Goal: Transaction & Acquisition: Purchase product/service

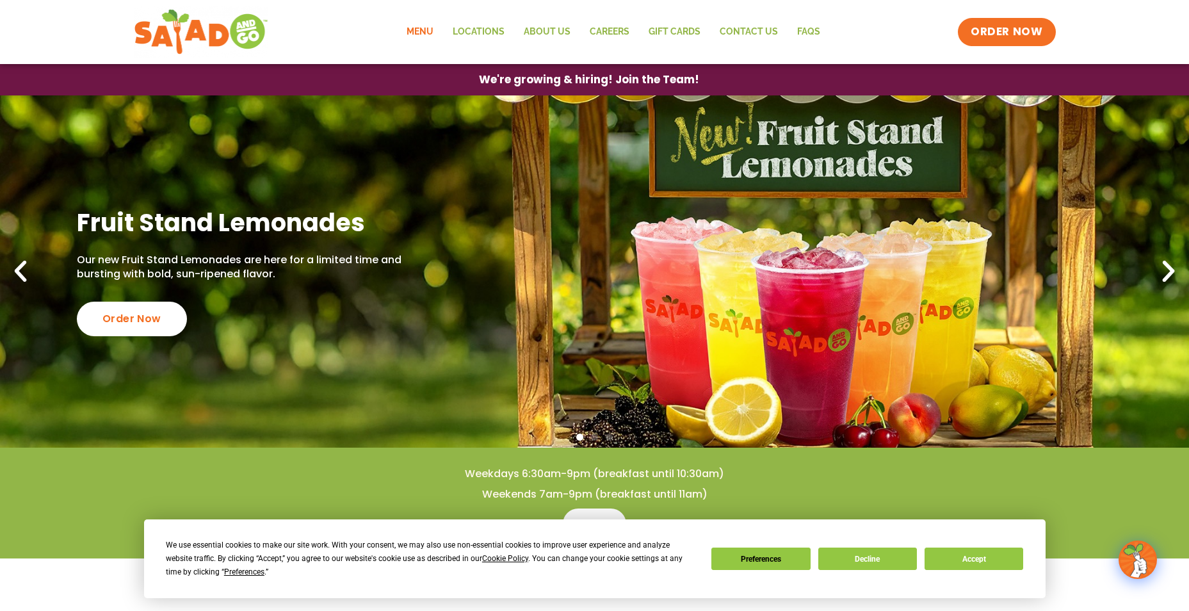
click at [407, 28] on link "Menu" at bounding box center [420, 31] width 46 height 29
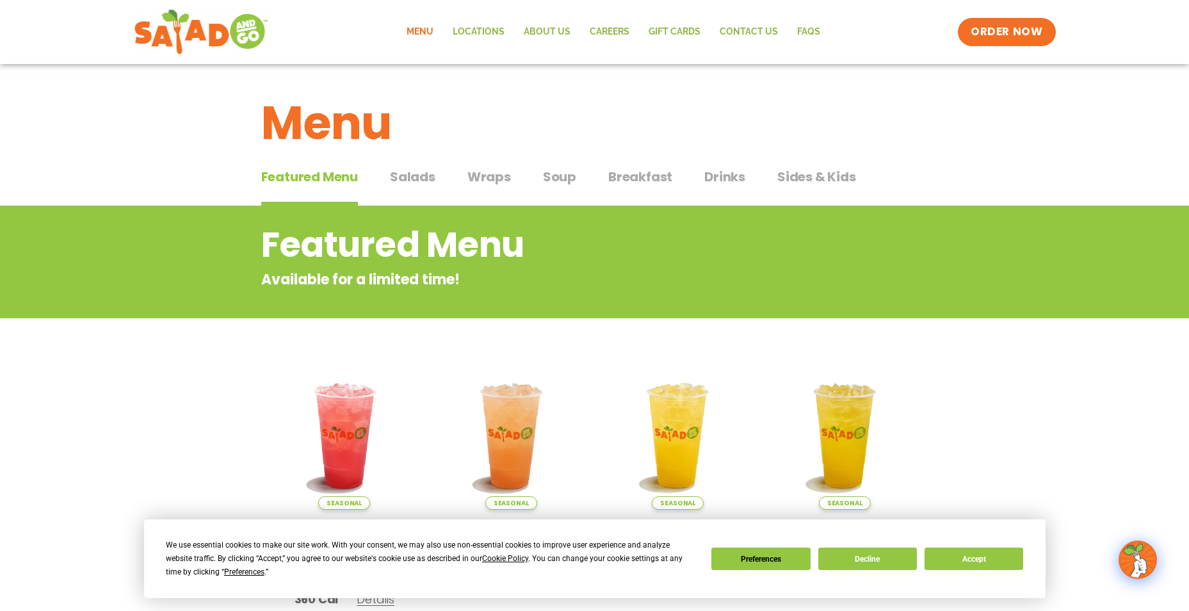
click at [551, 183] on span "Soup" at bounding box center [559, 176] width 33 height 19
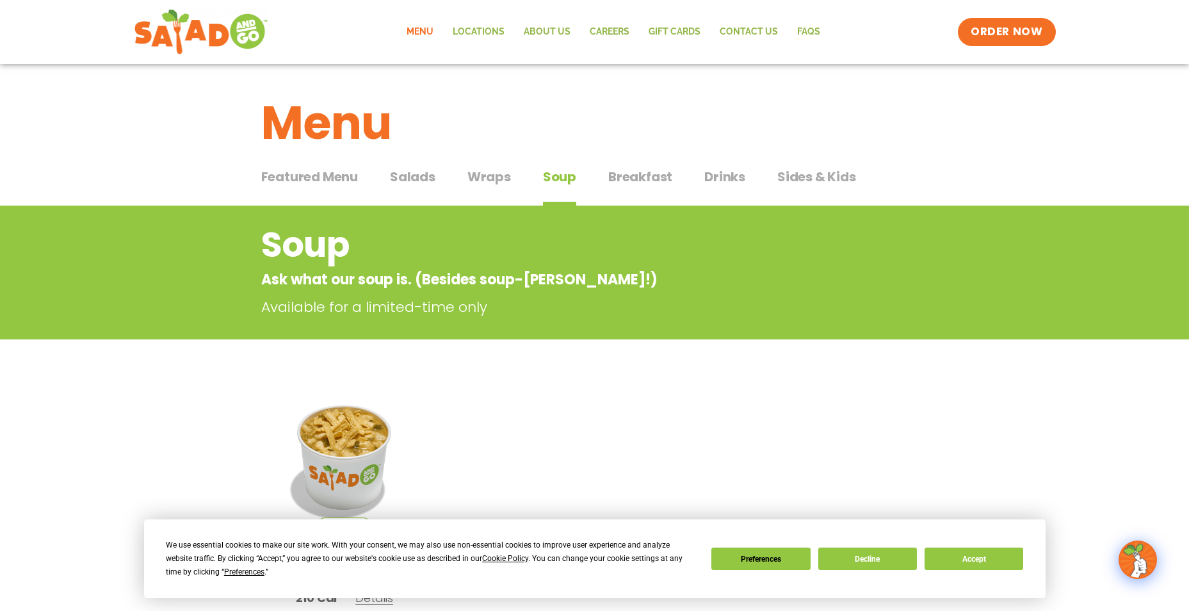
click at [489, 175] on span "Wraps" at bounding box center [489, 176] width 44 height 19
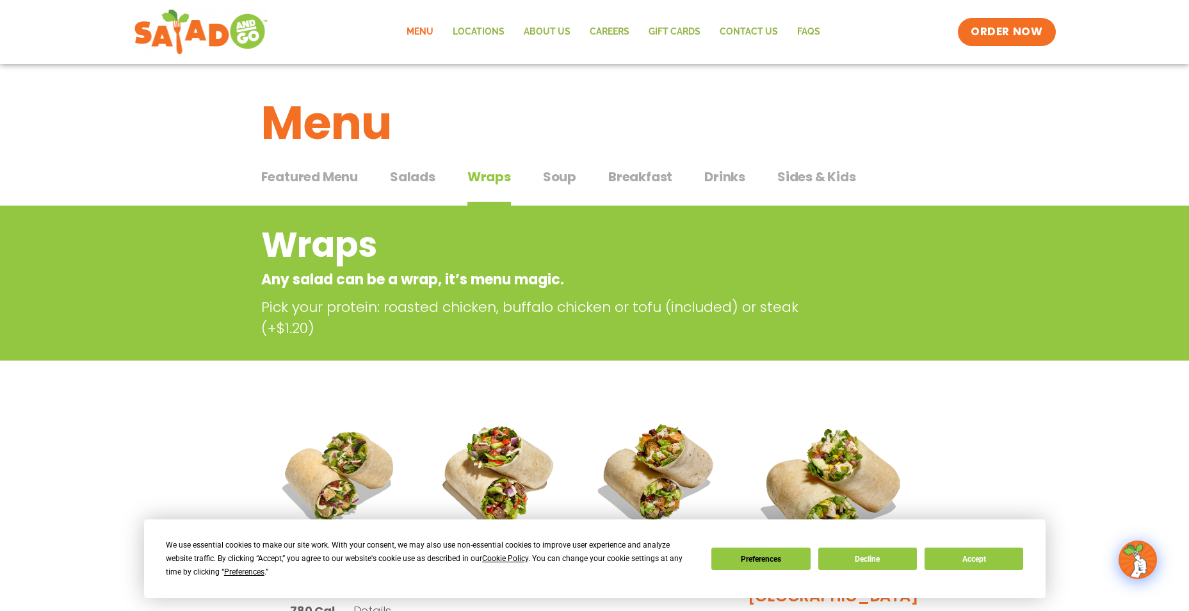
click at [419, 175] on span "Salads" at bounding box center [412, 176] width 45 height 19
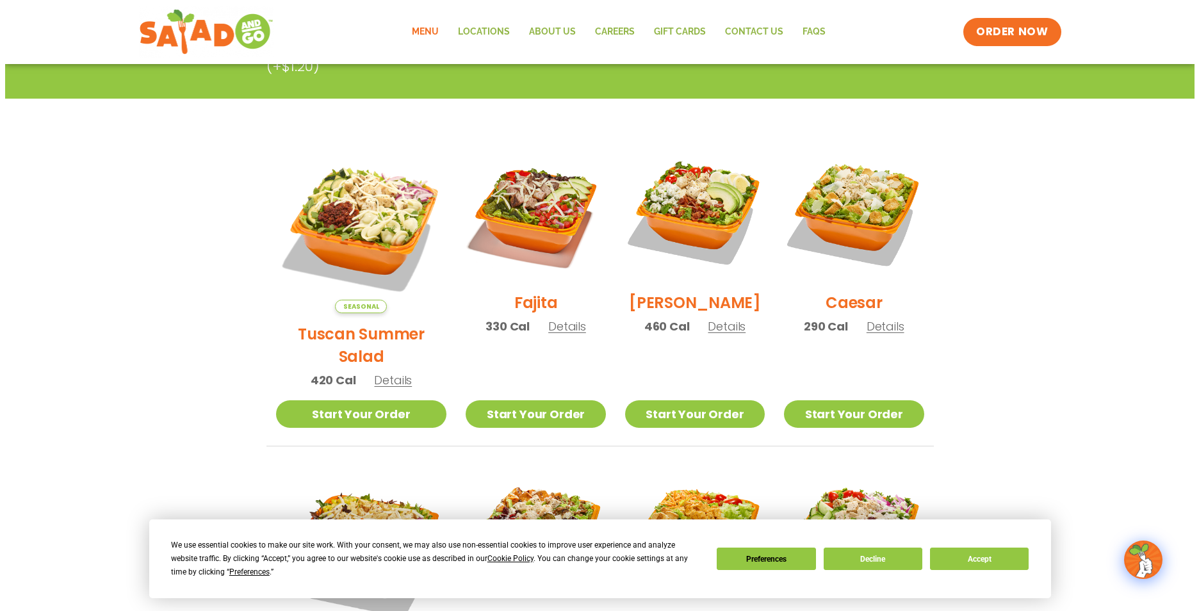
scroll to position [384, 0]
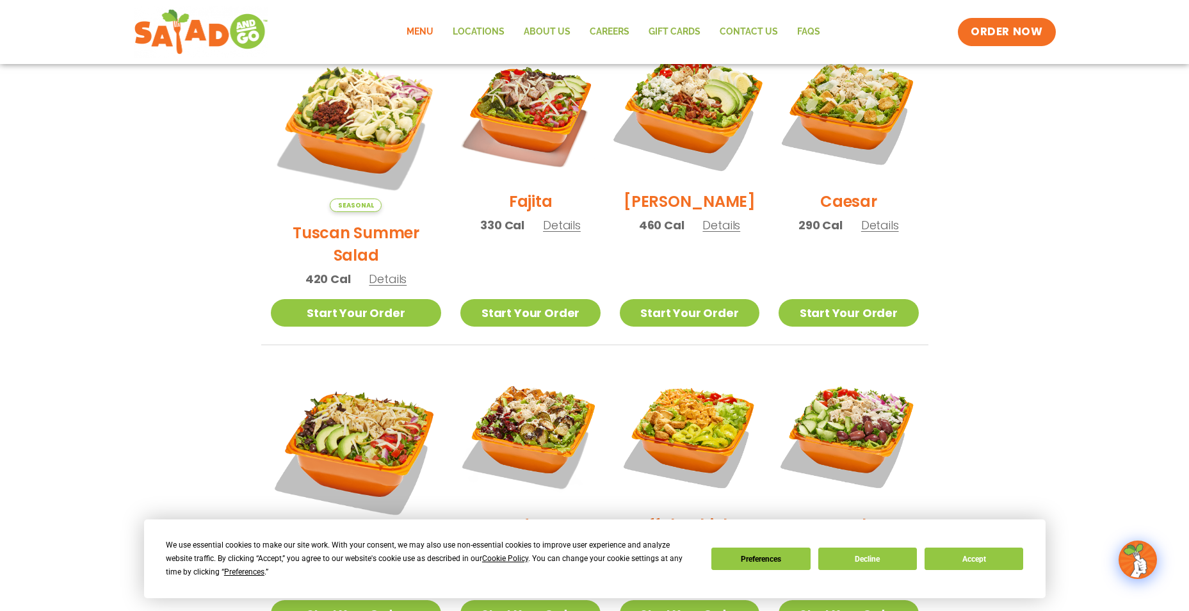
click at [688, 134] on img at bounding box center [690, 111] width 164 height 164
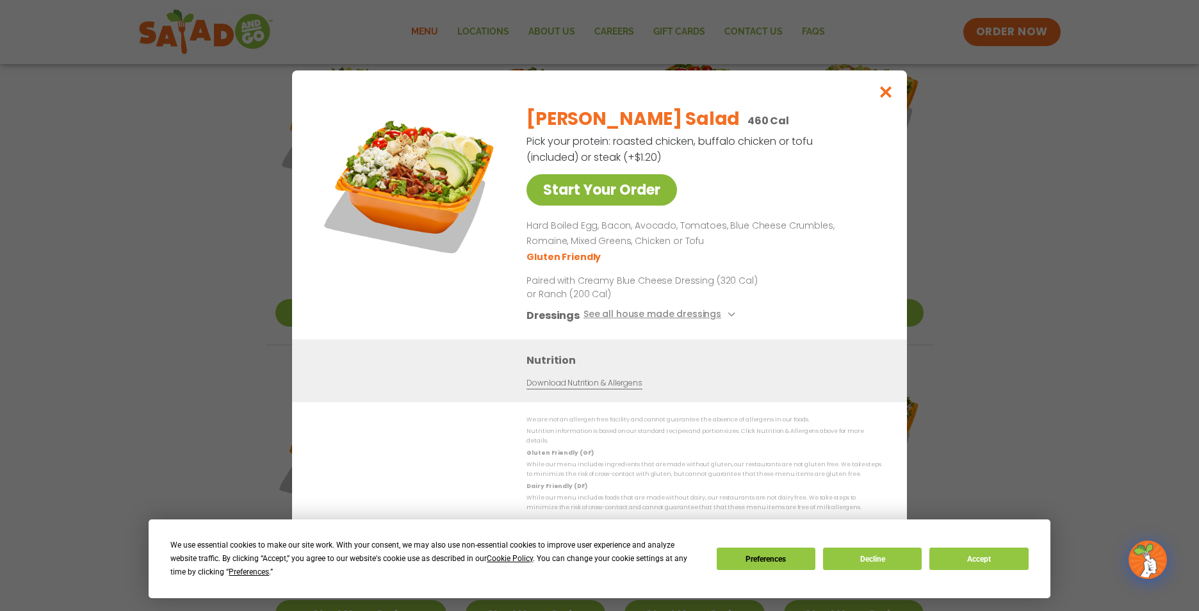
click at [567, 197] on link "Start Your Order" at bounding box center [601, 189] width 150 height 31
